Goal: Task Accomplishment & Management: Use online tool/utility

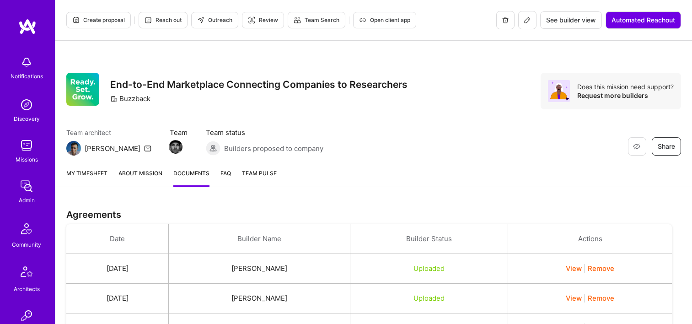
scroll to position [411, 0]
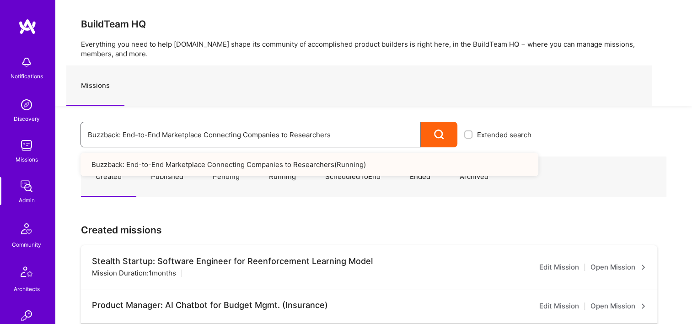
drag, startPoint x: 339, startPoint y: 132, endPoint x: 101, endPoint y: 130, distance: 237.7
click at [107, 134] on input "Buzzback: End-to-End Marketplace Connecting Companies to Researchers" at bounding box center [250, 134] width 325 height 23
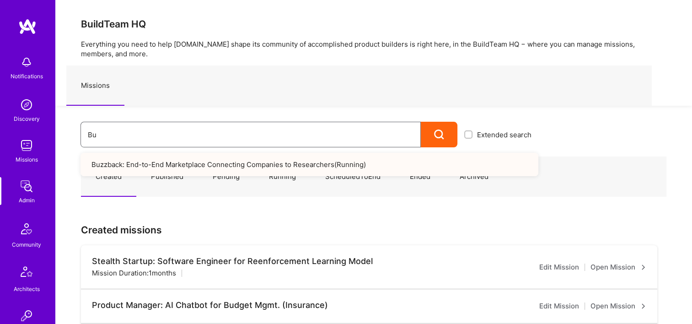
type input "B"
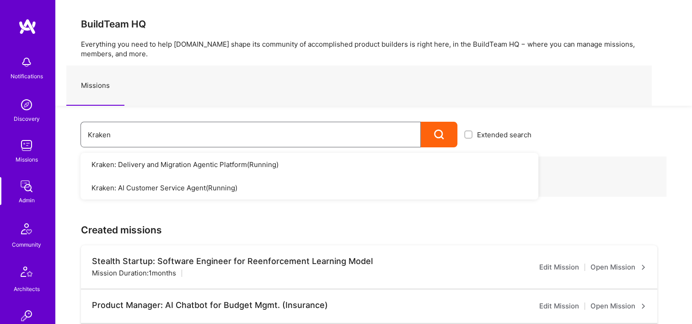
type input "Kraken"
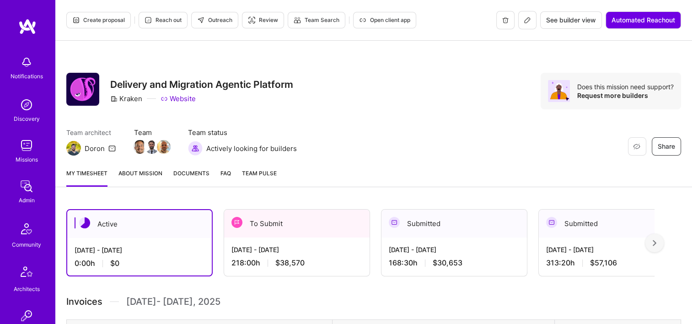
drag, startPoint x: 171, startPoint y: 177, endPoint x: 176, endPoint y: 179, distance: 5.5
click at [171, 177] on div "My timesheet About Mission Documents FAQ Team Pulse" at bounding box center [373, 174] width 636 height 26
click at [173, 181] on link "Documents" at bounding box center [191, 177] width 36 height 18
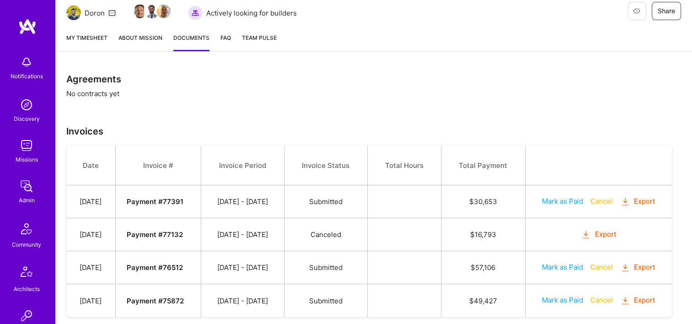
scroll to position [157, 0]
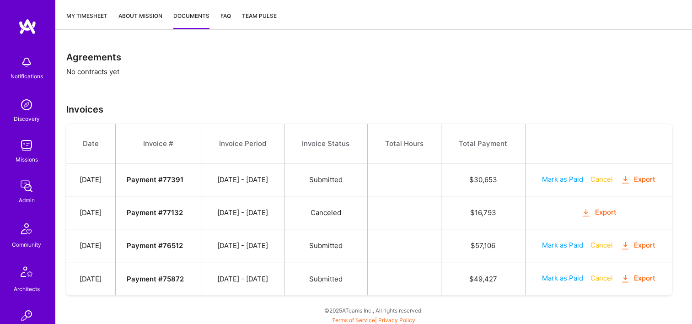
click at [646, 181] on button "Export" at bounding box center [638, 179] width 36 height 11
drag, startPoint x: 501, startPoint y: 212, endPoint x: 477, endPoint y: 210, distance: 24.7
click at [477, 210] on td "$ 16,793" at bounding box center [483, 212] width 84 height 33
copy td "$ 16,793"
